Goal: Task Accomplishment & Management: Complete application form

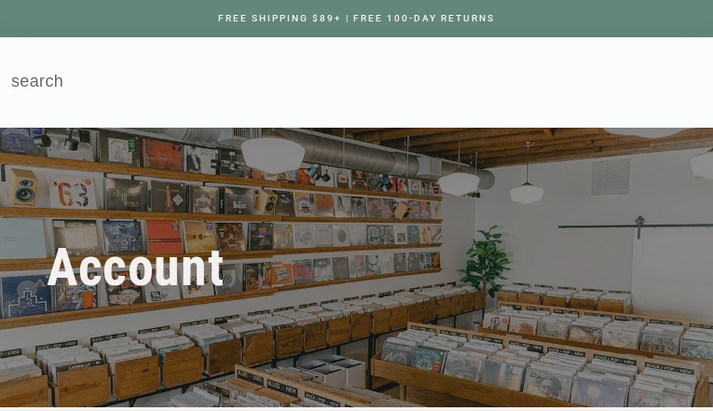
type input "mHNeYLQtctxw"
type input "ZWMqnLbAs"
type input "ovirorid29@gmail.com"
